Goal: Use online tool/utility: Utilize a website feature to perform a specific function

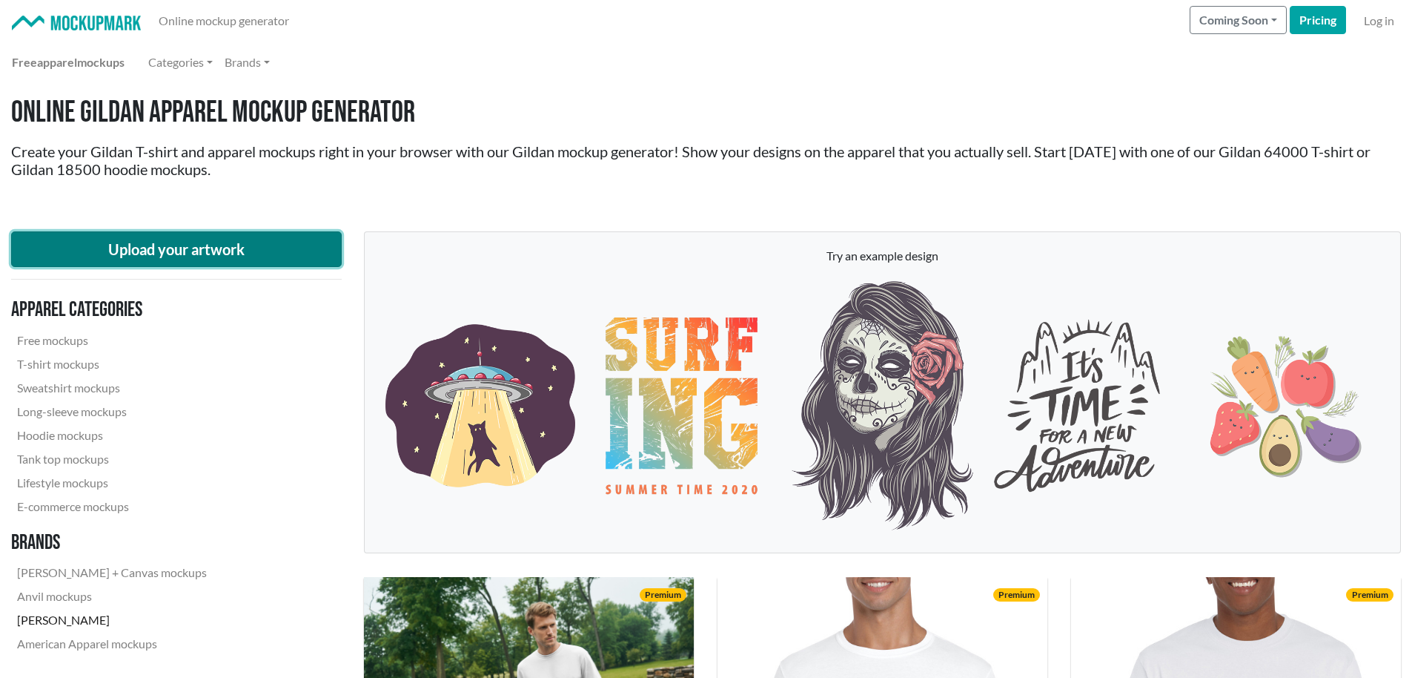
click at [218, 252] on button "Upload your artwork" at bounding box center [176, 249] width 331 height 36
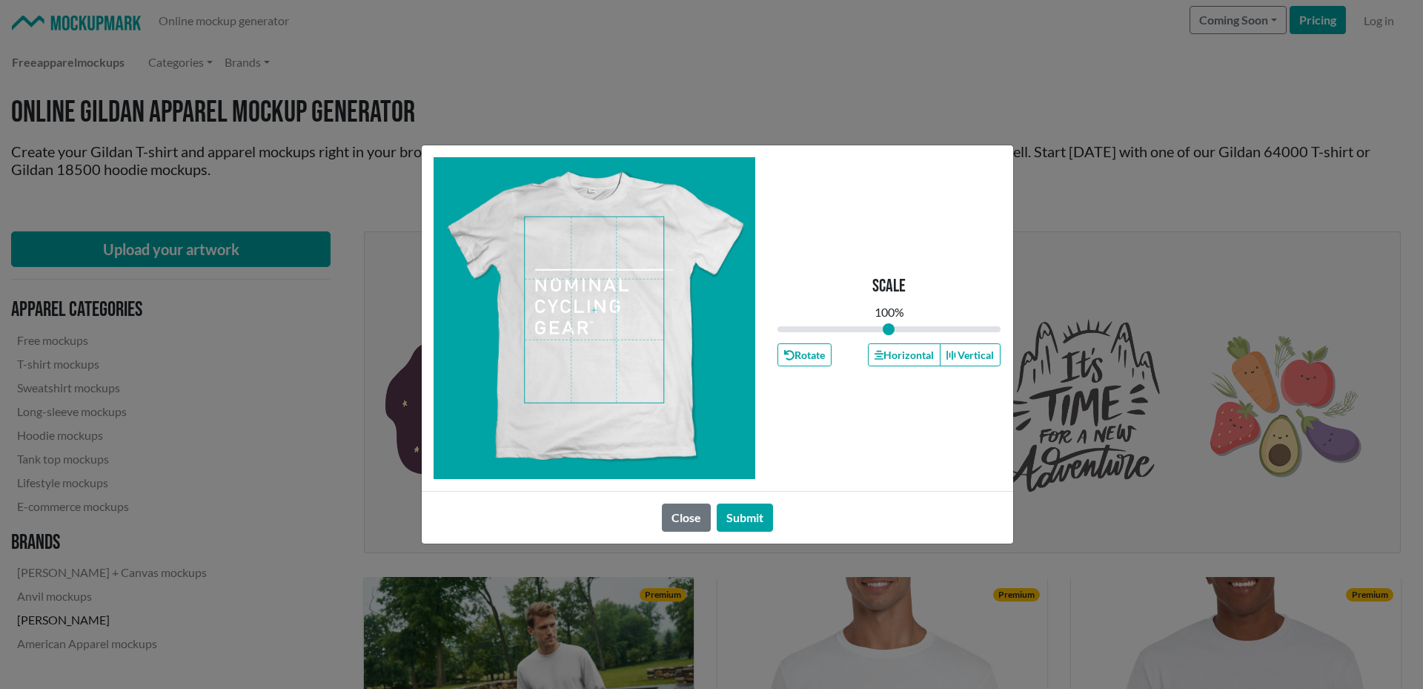
click at [657, 225] on span at bounding box center [594, 309] width 139 height 185
type input "1.06"
click at [895, 331] on input "range" at bounding box center [890, 329] width 224 height 16
click at [576, 277] on span at bounding box center [594, 309] width 139 height 185
click at [582, 280] on span at bounding box center [594, 309] width 139 height 185
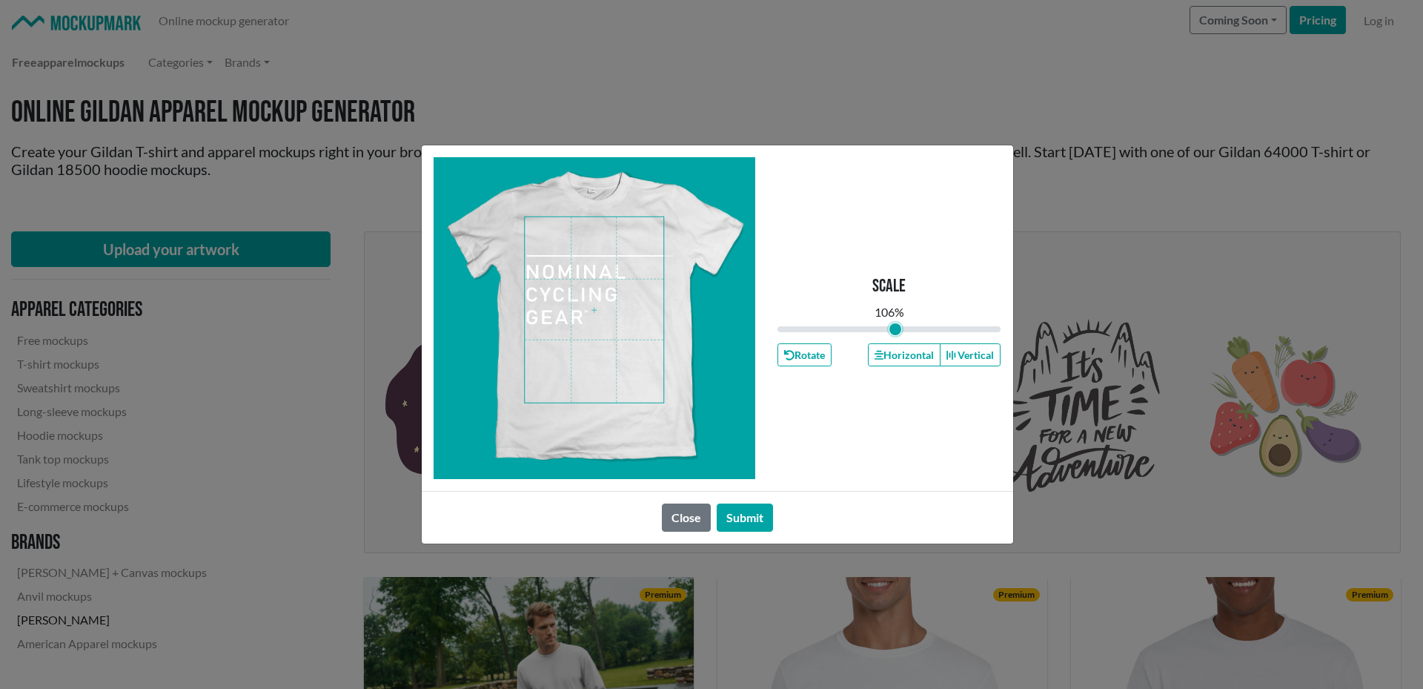
click at [588, 281] on span at bounding box center [594, 309] width 139 height 185
drag, startPoint x: 999, startPoint y: 357, endPoint x: 985, endPoint y: 358, distance: 14.2
click at [998, 357] on button "Vertical" at bounding box center [970, 354] width 61 height 23
click at [893, 354] on button "Horizontal" at bounding box center [904, 354] width 73 height 23
click at [581, 307] on span at bounding box center [594, 309] width 139 height 185
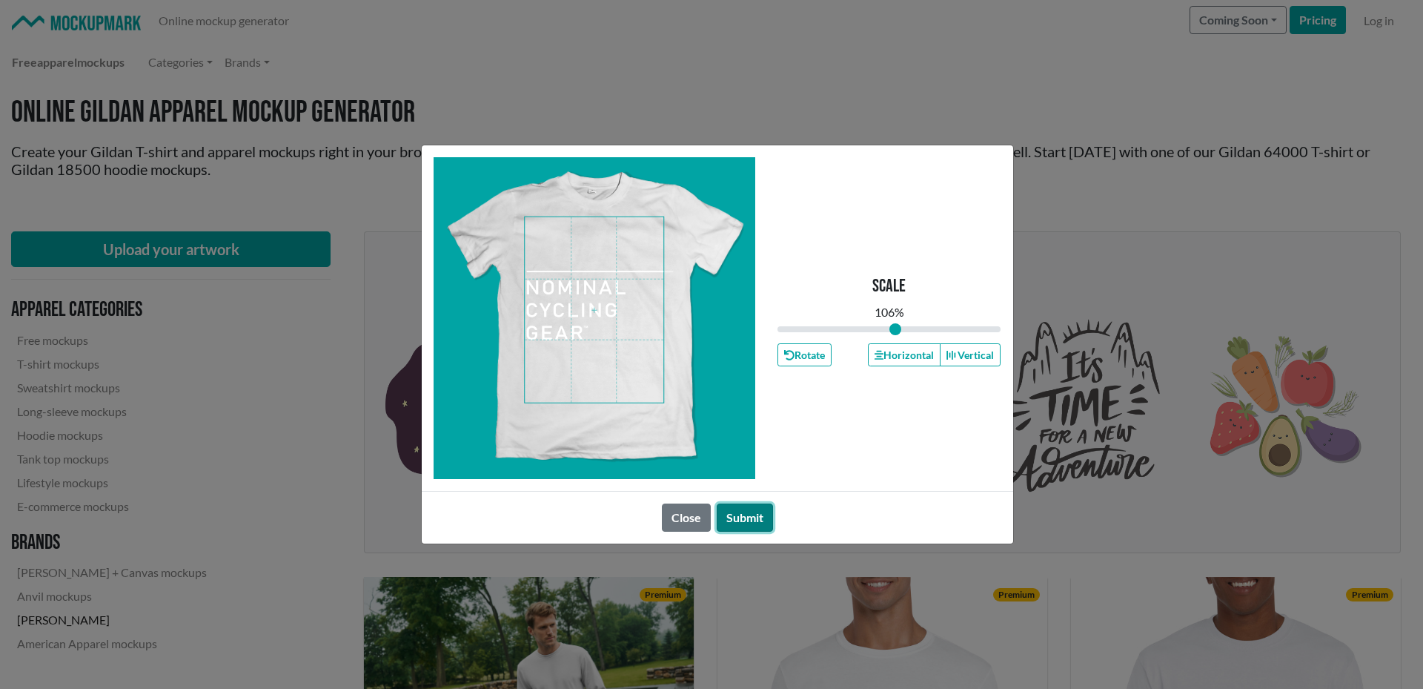
click at [754, 523] on button "Submit" at bounding box center [745, 517] width 56 height 28
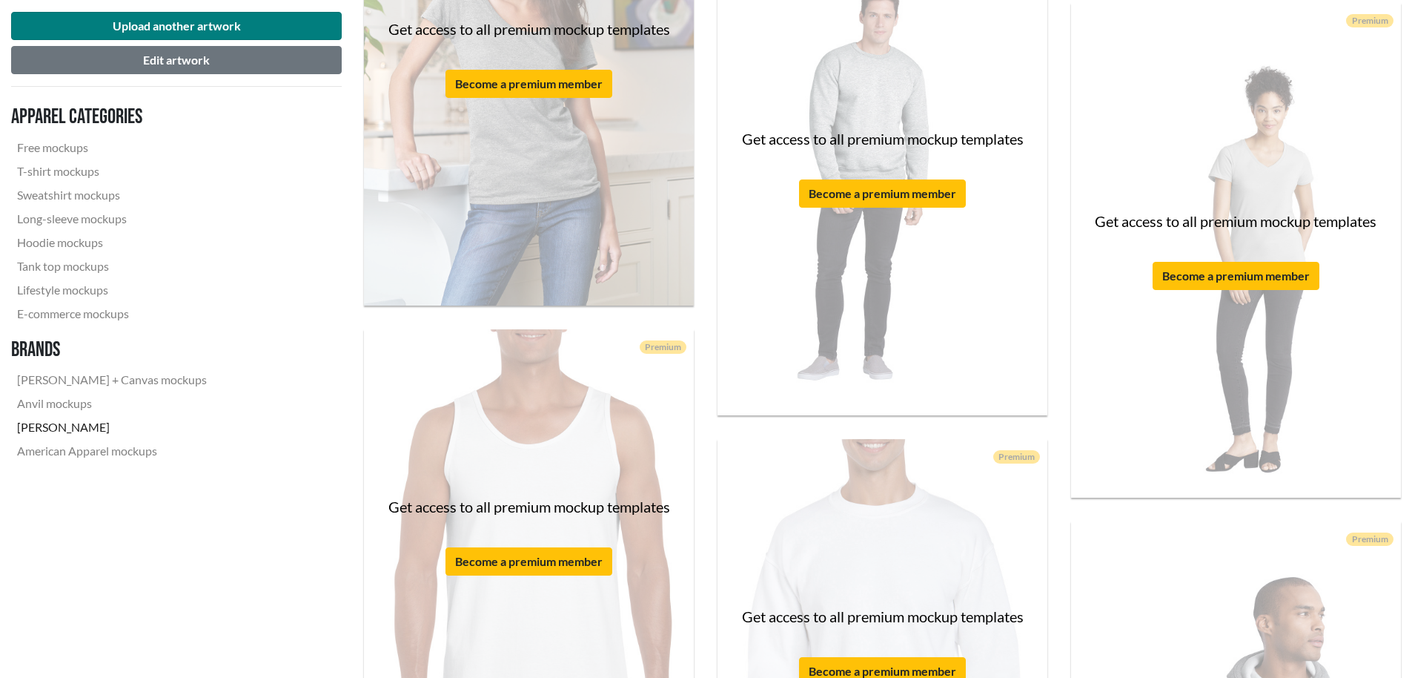
scroll to position [1112, 0]
